Goal: Task Accomplishment & Management: Manage account settings

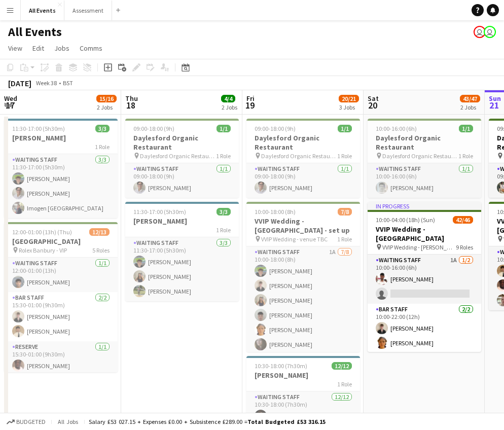
scroll to position [0, 249]
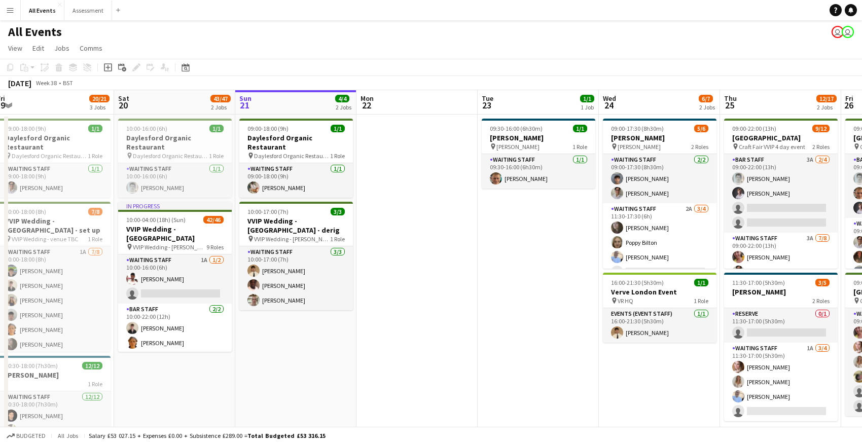
click at [6, 13] on button "Menu" at bounding box center [10, 10] width 20 height 20
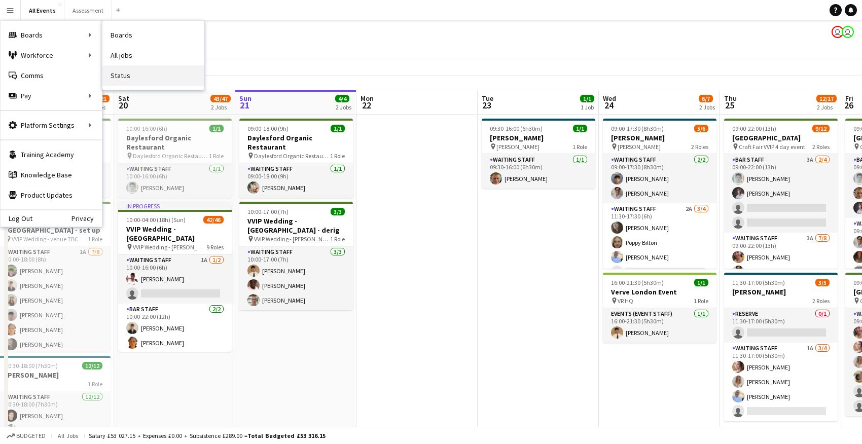
click at [152, 75] on link "Status" at bounding box center [152, 75] width 101 height 20
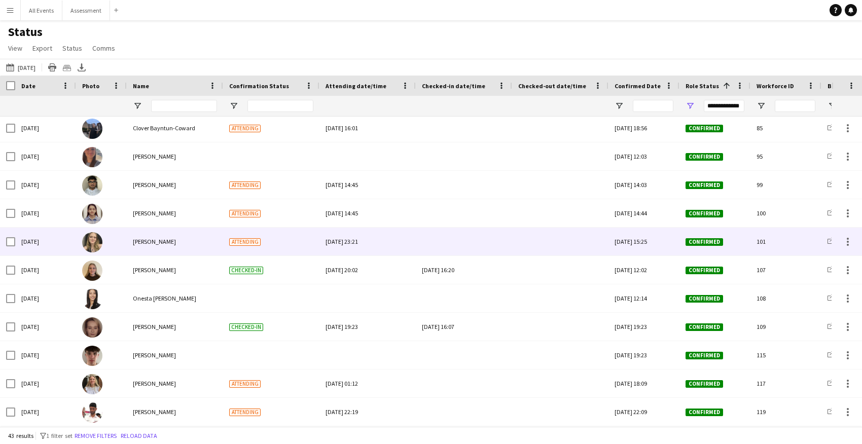
click at [98, 246] on img at bounding box center [92, 242] width 20 height 20
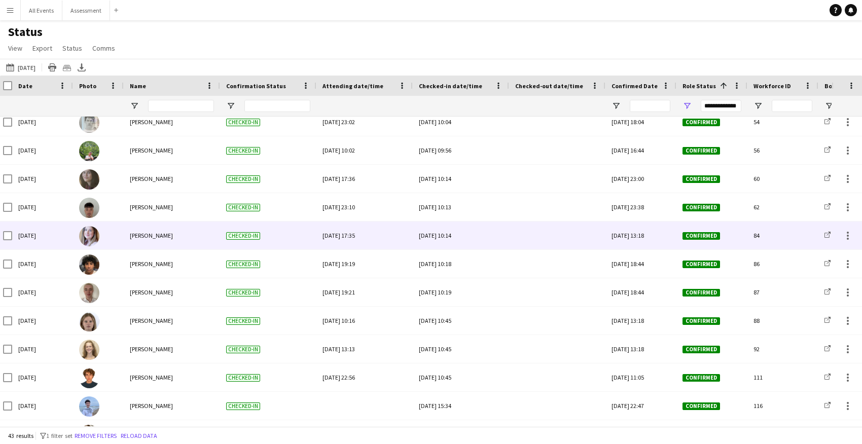
click at [93, 240] on img at bounding box center [89, 236] width 20 height 20
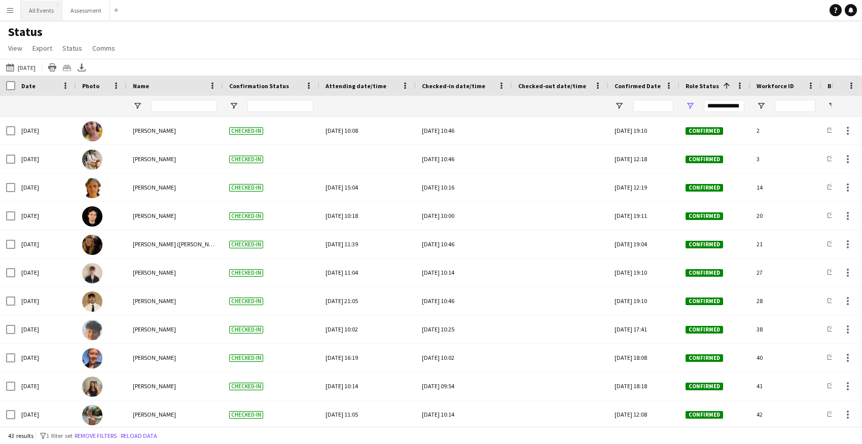
click at [28, 10] on button "All Events Close" at bounding box center [42, 11] width 42 height 20
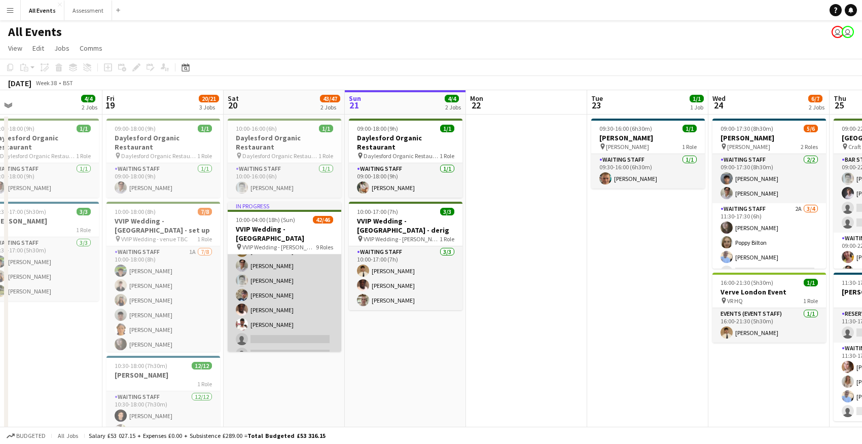
click at [302, 281] on app-card-role "Waiting Staff 1A 6/8 16:00-04:00 (12h) Franco Rubinstein Emily Reeve Lorant Kir…" at bounding box center [285, 295] width 114 height 137
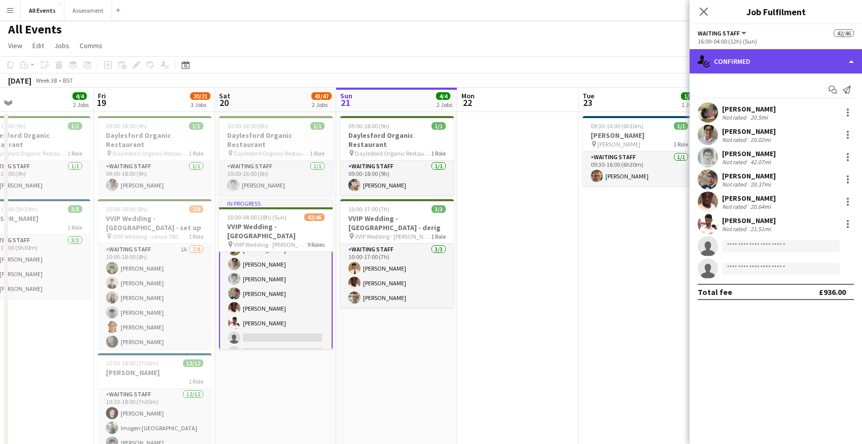
click at [751, 61] on div "single-neutral-actions-check-2 Confirmed" at bounding box center [776, 61] width 172 height 24
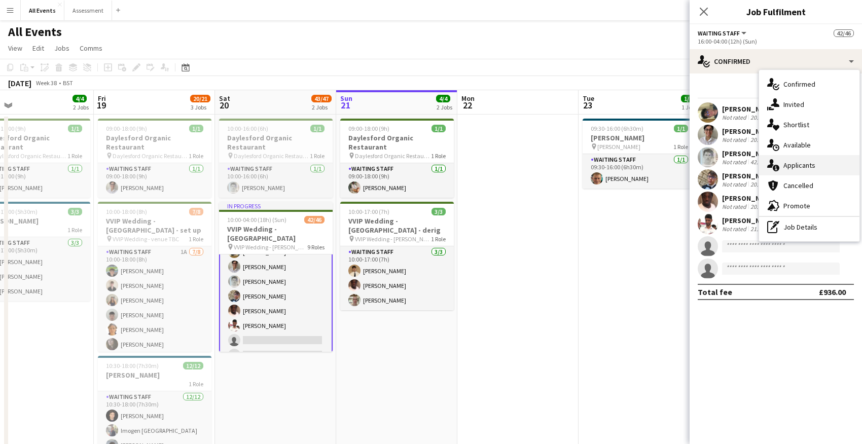
click at [795, 165] on span "Applicants" at bounding box center [799, 165] width 32 height 9
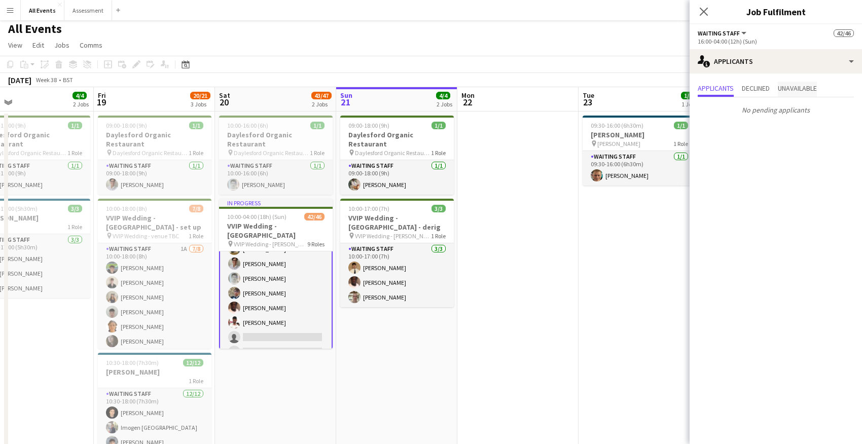
click at [791, 93] on span "Unavailable" at bounding box center [797, 89] width 39 height 15
click at [756, 89] on span "Declined" at bounding box center [756, 88] width 28 height 7
click at [720, 90] on span "Applicants" at bounding box center [716, 88] width 36 height 7
click at [783, 88] on span "Unavailable" at bounding box center [797, 88] width 39 height 7
click at [569, 265] on app-date-cell at bounding box center [517, 318] width 121 height 413
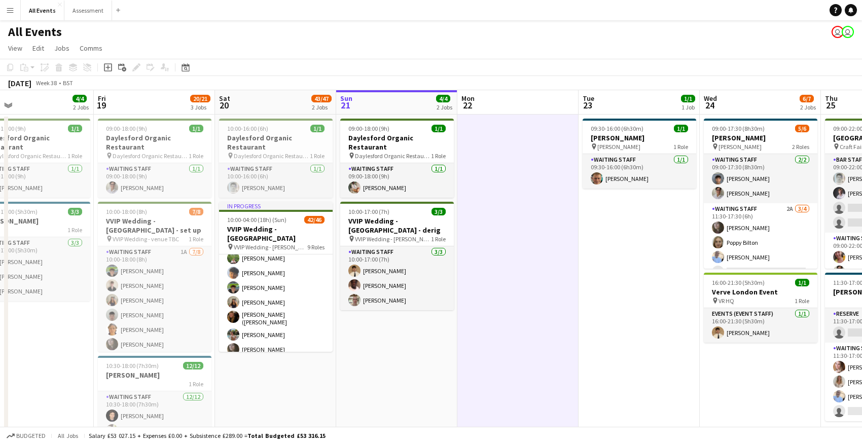
click at [310, 49] on app-page-menu "View Day view expanded Day view collapsed Month view Date picker Jump to today …" at bounding box center [431, 49] width 862 height 19
